Goal: Navigation & Orientation: Find specific page/section

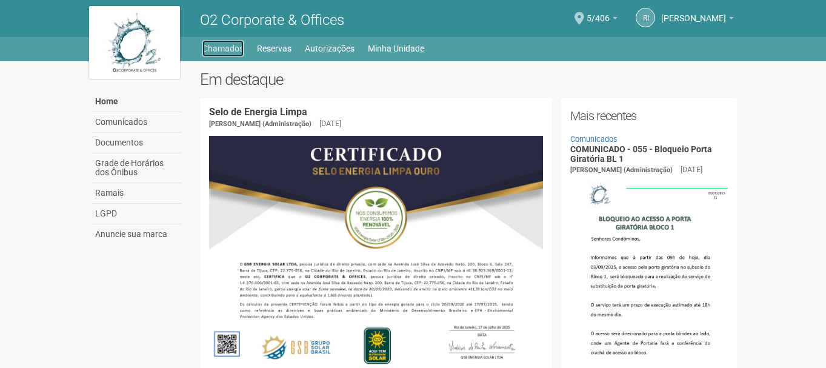
click at [242, 47] on link "Chamados" at bounding box center [222, 48] width 41 height 17
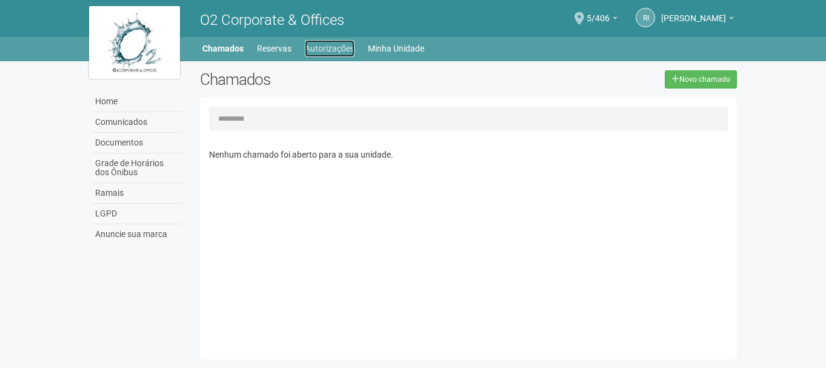
click at [328, 49] on link "Autorizações" at bounding box center [330, 48] width 50 height 17
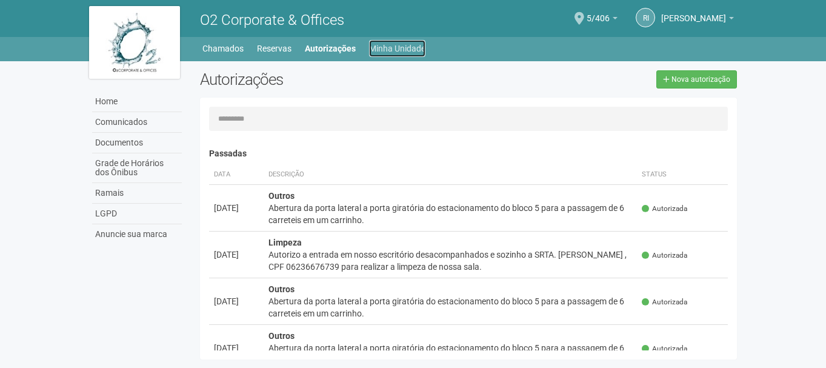
click at [398, 55] on link "Minha Unidade" at bounding box center [397, 48] width 56 height 17
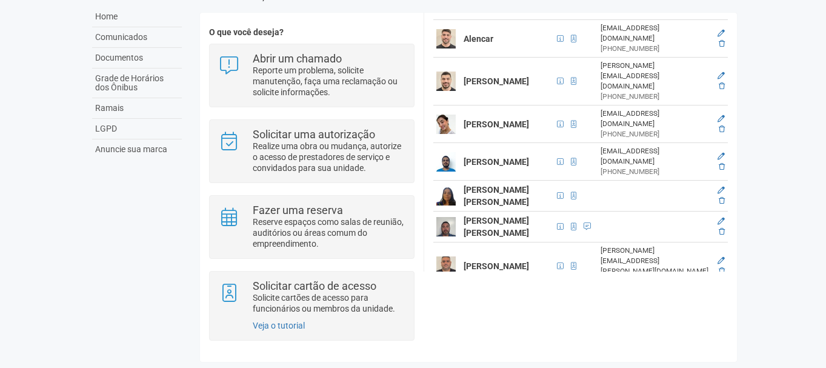
scroll to position [218, 0]
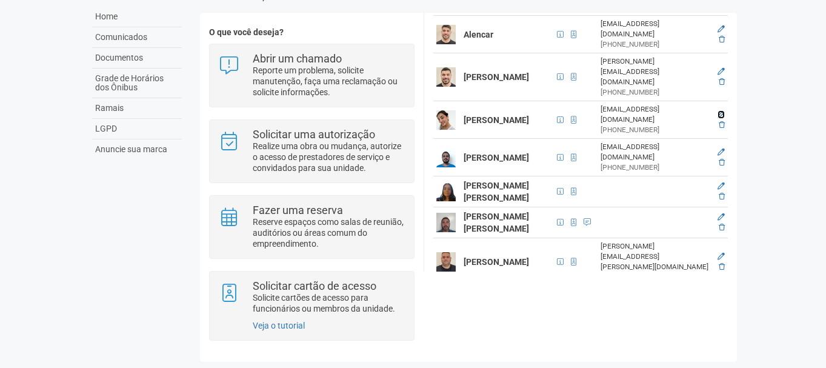
click at [718, 111] on icon at bounding box center [721, 114] width 7 height 7
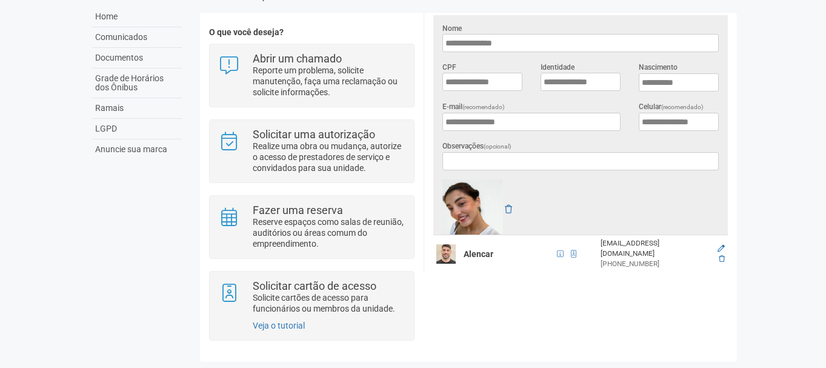
scroll to position [218, 0]
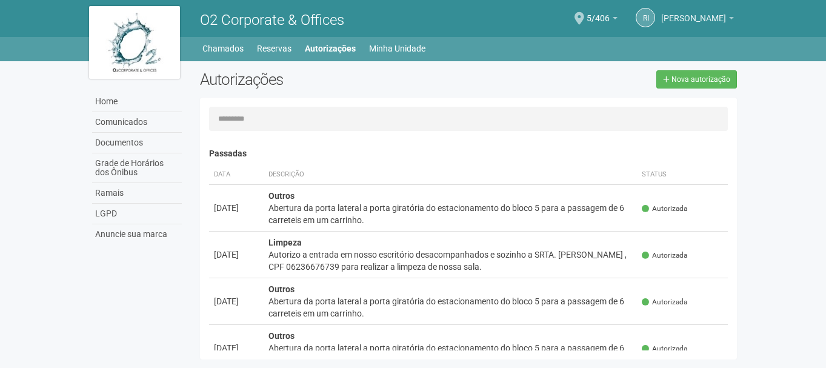
click at [699, 16] on span "[PERSON_NAME]" at bounding box center [693, 12] width 65 height 21
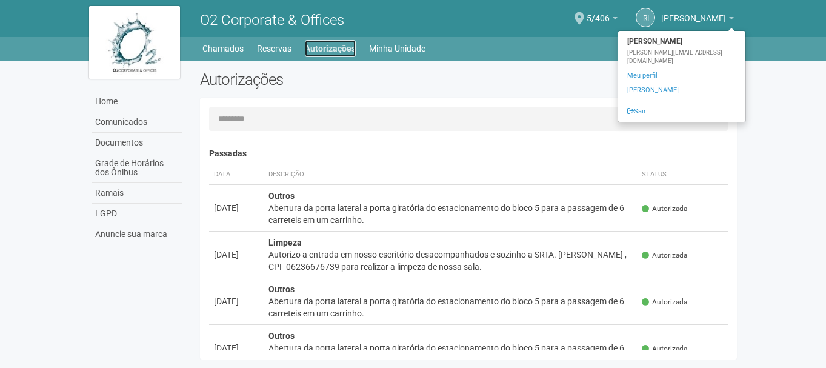
click at [323, 47] on link "Autorizações" at bounding box center [330, 48] width 51 height 17
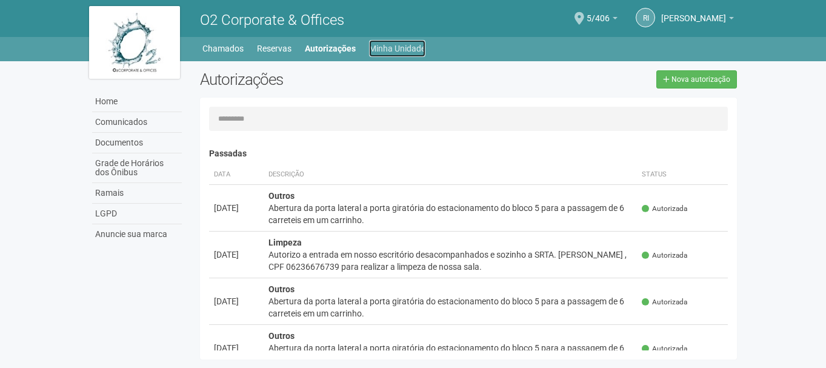
click at [400, 44] on link "Minha Unidade" at bounding box center [397, 48] width 56 height 17
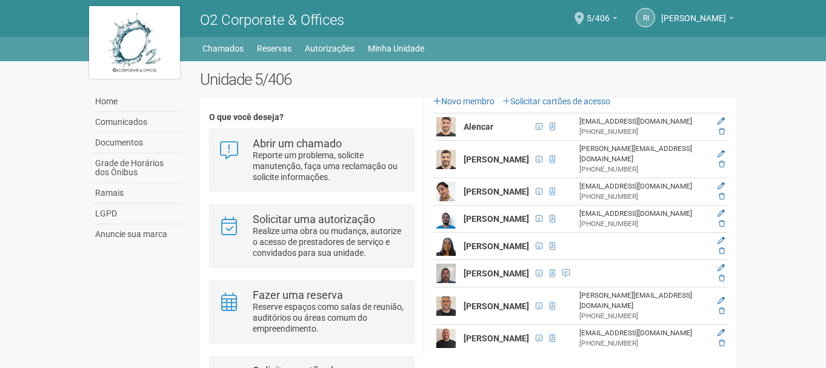
scroll to position [218, 0]
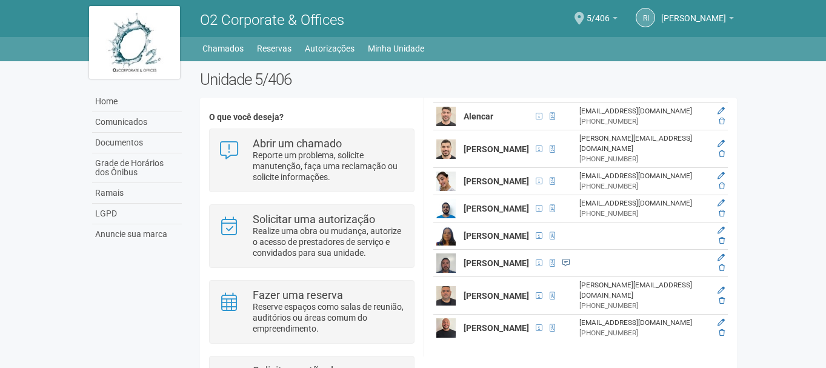
click at [564, 266] on span at bounding box center [566, 262] width 7 height 7
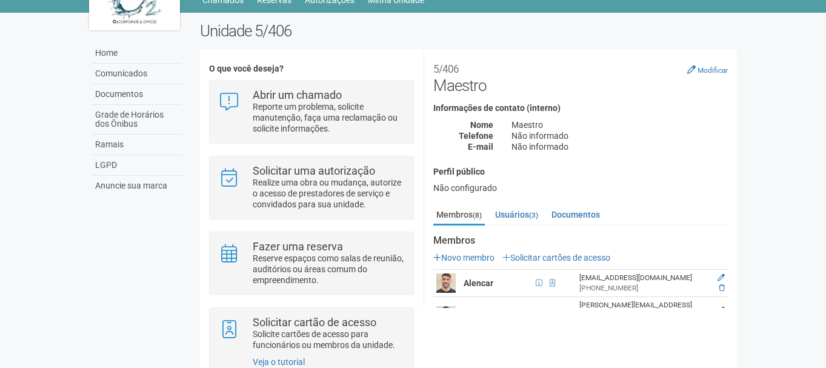
scroll to position [0, 0]
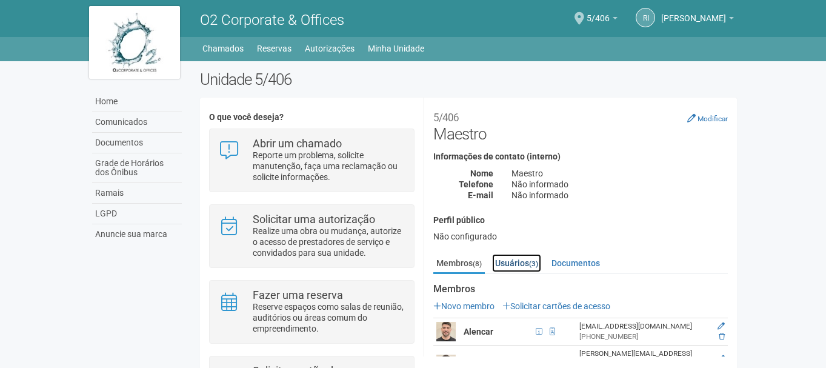
click at [520, 264] on link "Usuários (3)" at bounding box center [516, 263] width 49 height 18
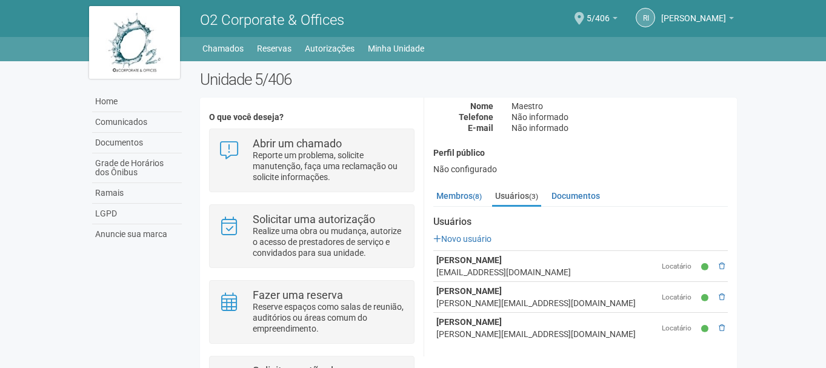
scroll to position [69, 0]
